Goal: Information Seeking & Learning: Learn about a topic

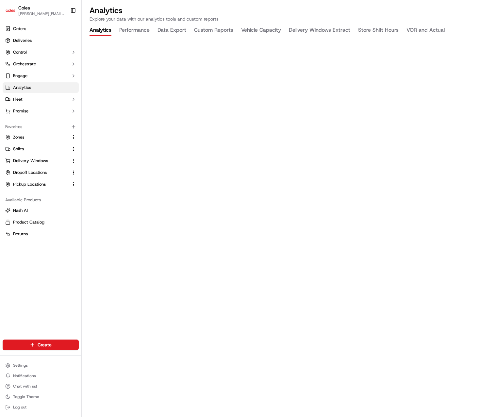
click at [266, 32] on button "Vehicle Capacity" at bounding box center [261, 30] width 40 height 11
click at [82, 24] on div "Analytics Explore your data with our analytics tools and custom reports Analyti…" at bounding box center [280, 208] width 396 height 417
click at [99, 29] on button "Analytics" at bounding box center [101, 30] width 22 height 11
click at [249, 6] on h2 "Analytics" at bounding box center [280, 10] width 381 height 10
click at [251, 13] on h2 "Analytics" at bounding box center [280, 10] width 381 height 10
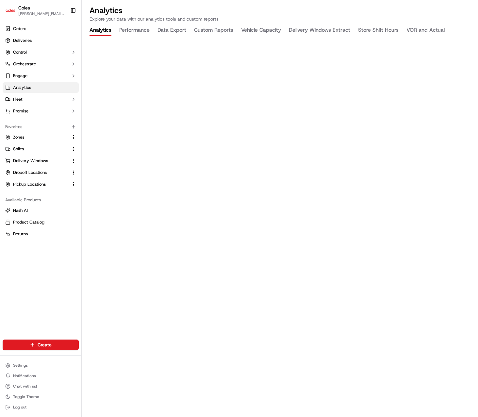
click at [197, 30] on button "Custom Reports" at bounding box center [213, 30] width 39 height 11
click at [97, 33] on button "Analytics" at bounding box center [101, 30] width 22 height 11
